Goal: Task Accomplishment & Management: Complete application form

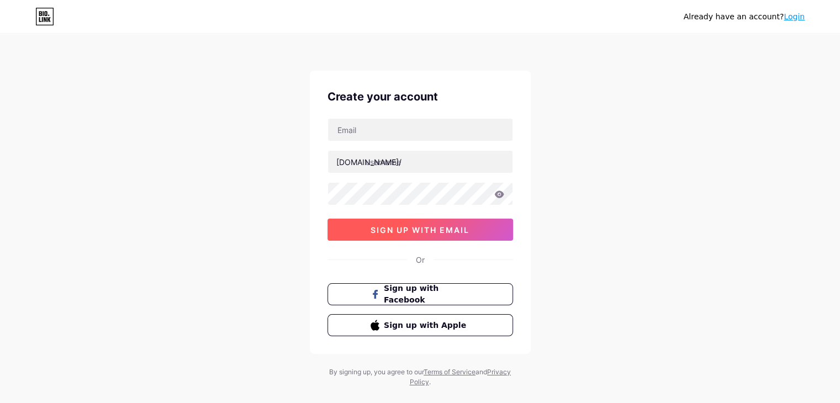
click at [449, 220] on button "sign up with email" at bounding box center [421, 230] width 186 height 22
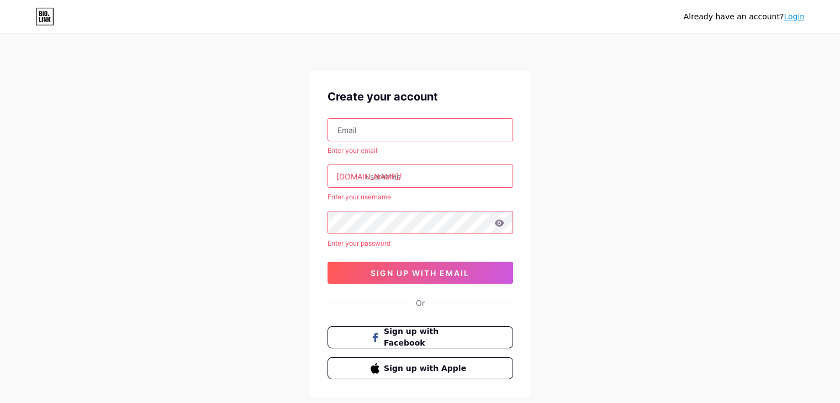
click at [406, 129] on input "text" at bounding box center [420, 130] width 185 height 22
type input "[EMAIL_ADDRESS][DOMAIN_NAME]"
click at [418, 167] on input "text" at bounding box center [420, 176] width 185 height 22
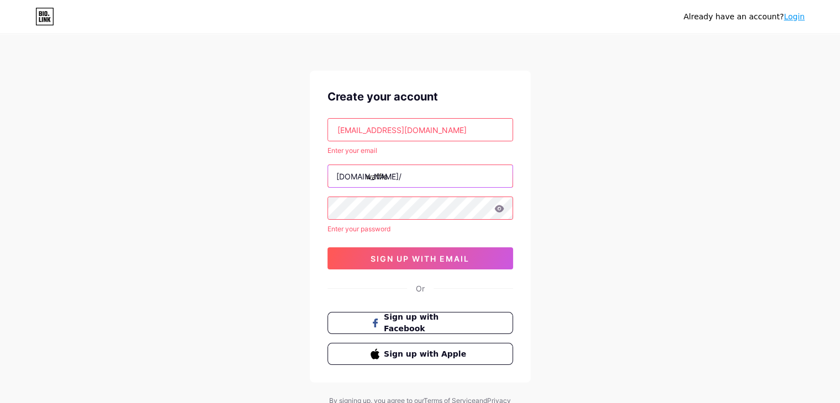
type input "waffle"
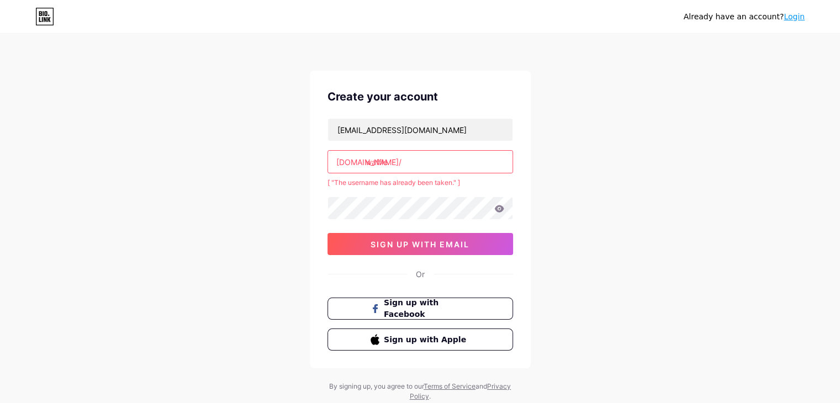
click at [418, 167] on input "waffle" at bounding box center [420, 162] width 185 height 22
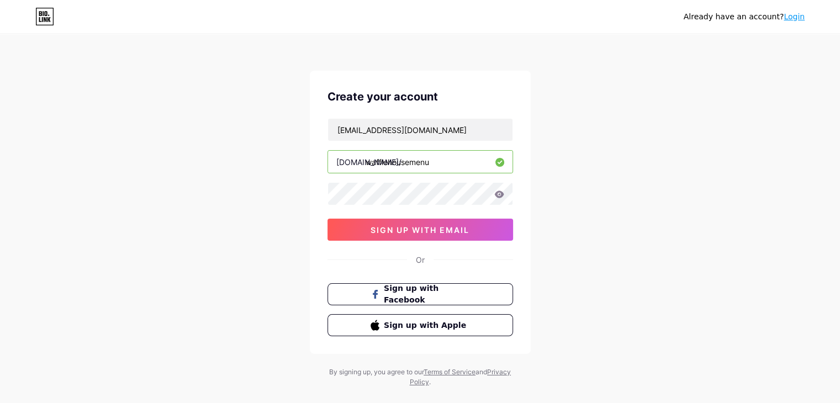
type input "wafflehousemenu"
click at [428, 222] on button "sign up with email" at bounding box center [421, 230] width 186 height 22
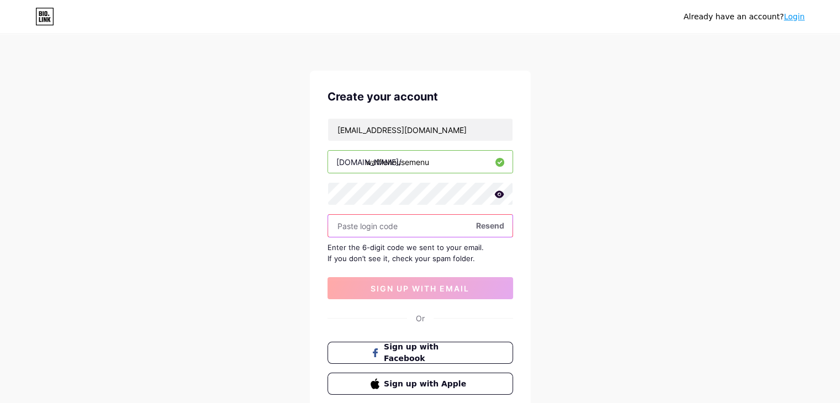
click at [395, 224] on input "text" at bounding box center [420, 226] width 185 height 22
paste input "175266"
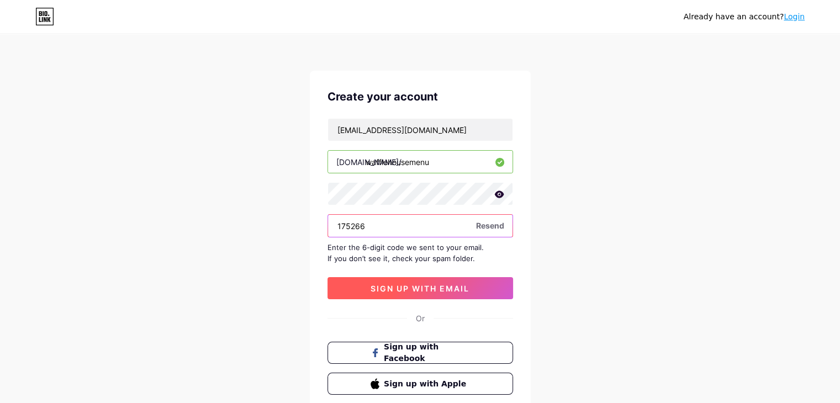
type input "175266"
click at [416, 284] on span "sign up with email" at bounding box center [420, 288] width 99 height 9
